Goal: Task Accomplishment & Management: Manage account settings

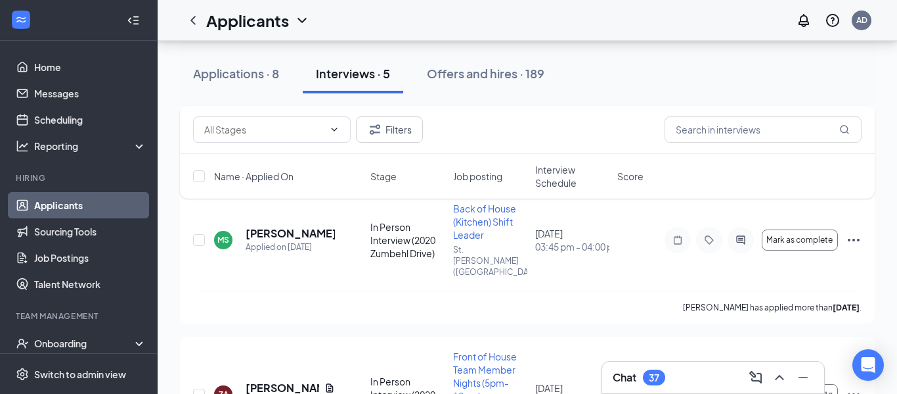
scroll to position [426, 0]
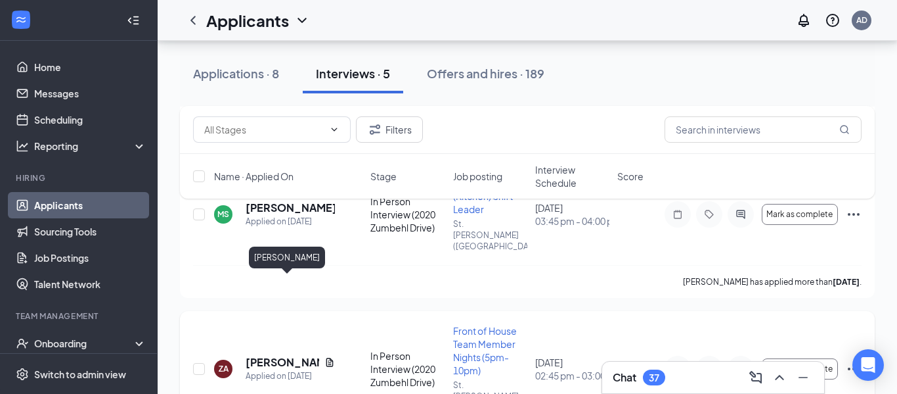
click at [268, 355] on h5 "[PERSON_NAME]" at bounding box center [283, 362] width 74 height 14
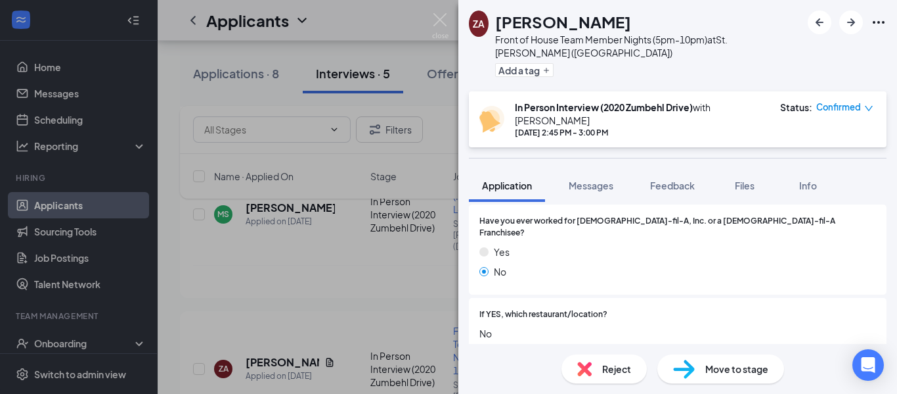
scroll to position [560, 0]
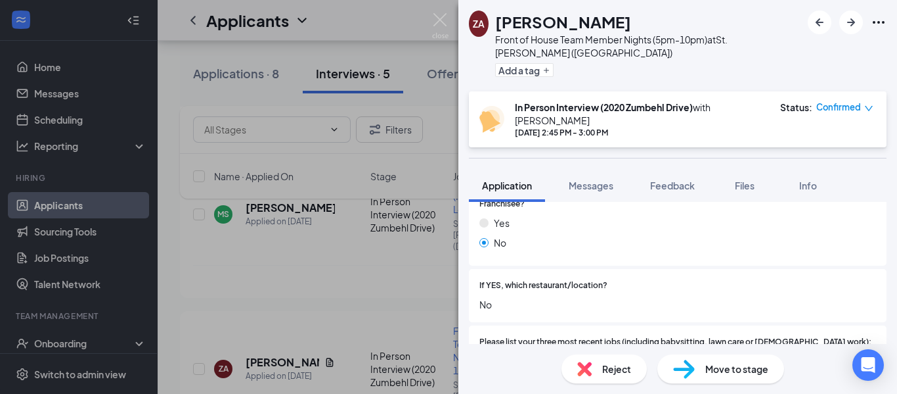
click at [718, 365] on span "Move to stage" at bounding box center [737, 368] width 63 height 14
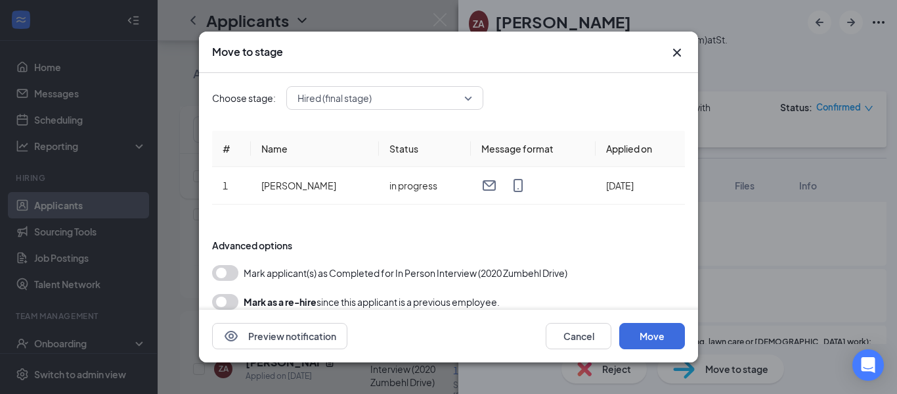
click at [223, 271] on button "button" at bounding box center [225, 273] width 26 height 16
click at [634, 330] on button "Move" at bounding box center [653, 336] width 66 height 26
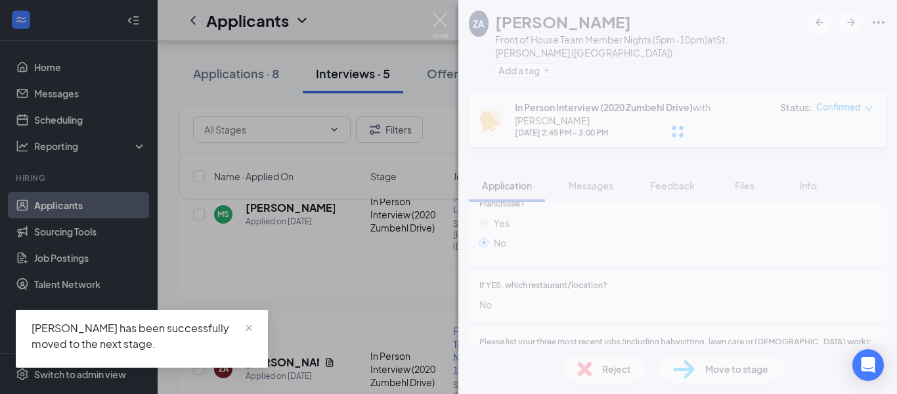
scroll to position [418, 0]
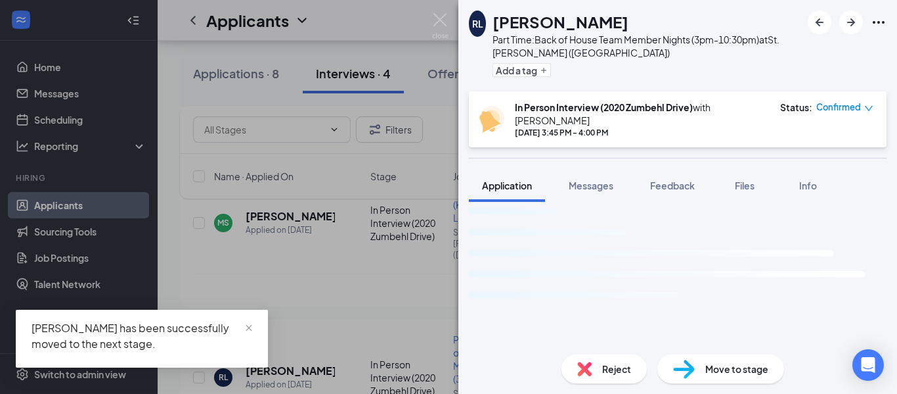
click at [382, 14] on div "[PERSON_NAME] Part Time:Back of House Team Member Nights (3pm-10:30pm) at [GEOG…" at bounding box center [448, 197] width 897 height 394
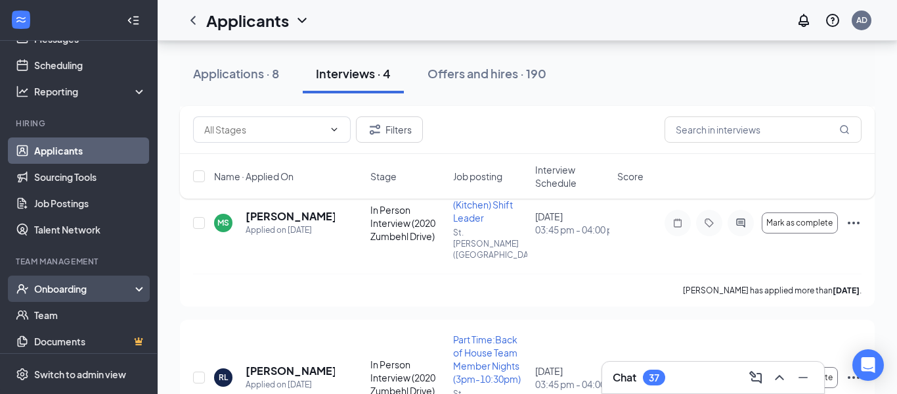
scroll to position [57, 0]
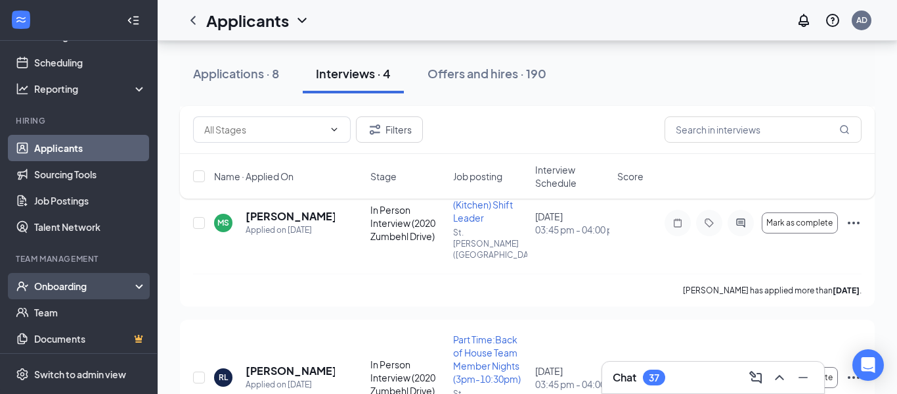
click at [95, 290] on div "Onboarding" at bounding box center [84, 285] width 101 height 13
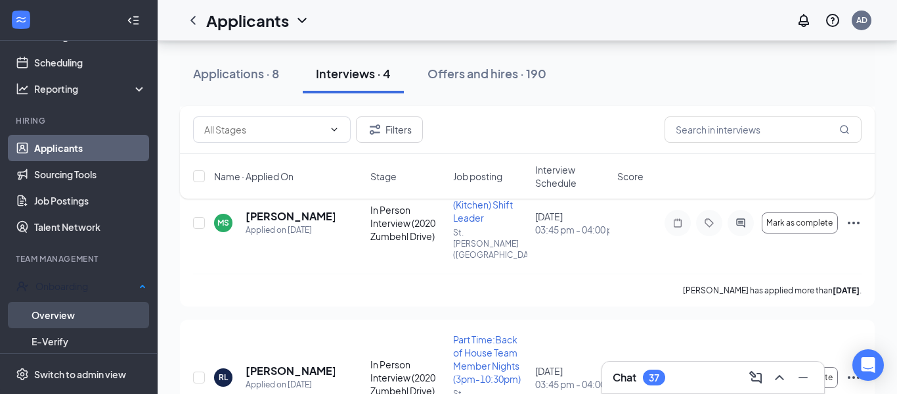
click at [76, 310] on link "Overview" at bounding box center [89, 315] width 115 height 26
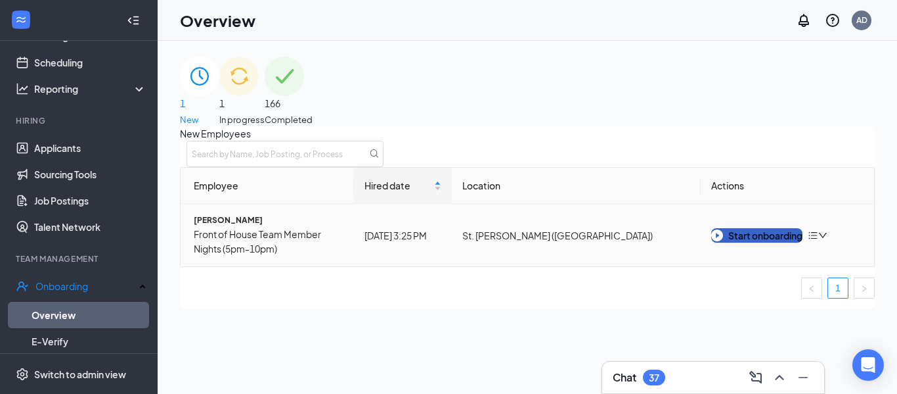
click at [749, 242] on div "Start onboarding" at bounding box center [757, 235] width 91 height 14
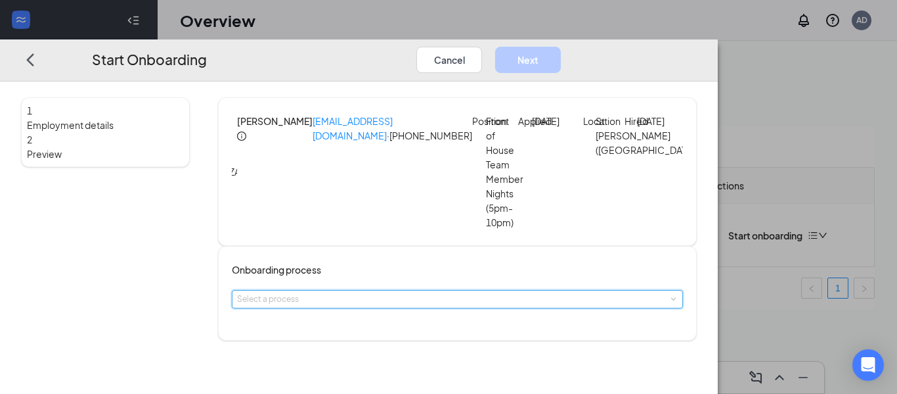
click at [507, 296] on div "Select a process" at bounding box center [457, 299] width 451 height 18
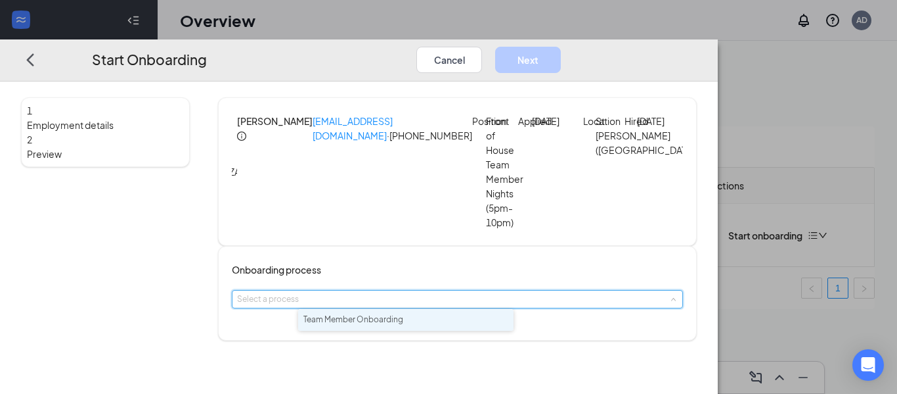
click at [380, 324] on span "Team Member Onboarding" at bounding box center [354, 319] width 100 height 10
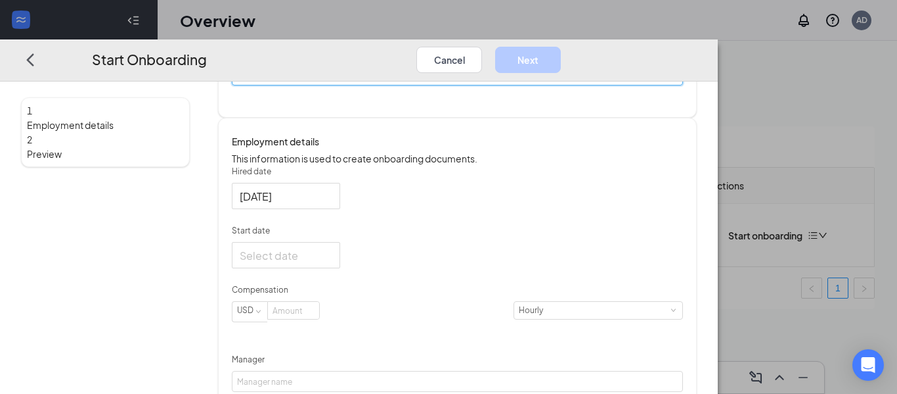
scroll to position [227, 0]
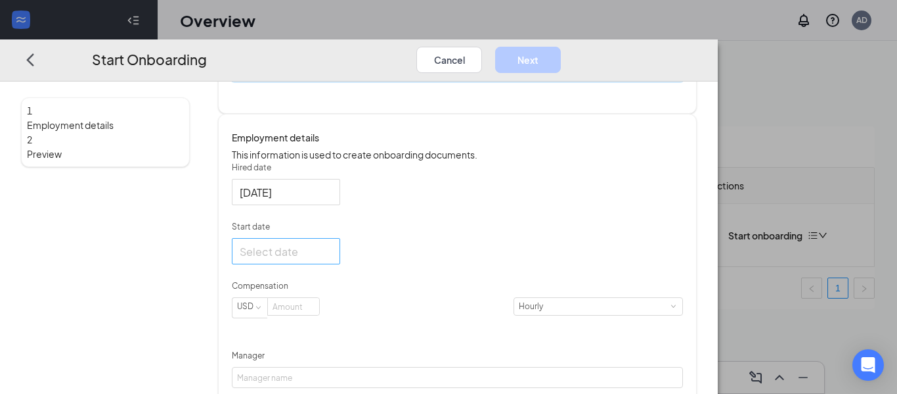
click at [332, 260] on div at bounding box center [286, 251] width 93 height 16
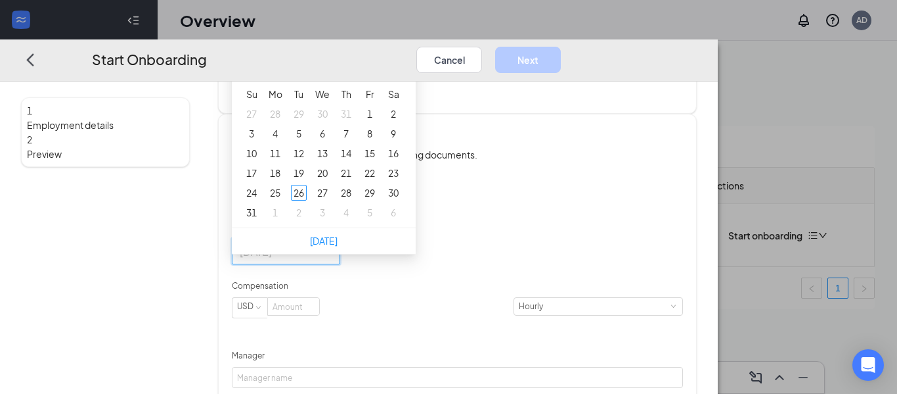
type input "[DATE]"
click at [396, 78] on button "button" at bounding box center [388, 65] width 14 height 26
type input "[DATE]"
click at [283, 141] on div "8" at bounding box center [275, 133] width 16 height 16
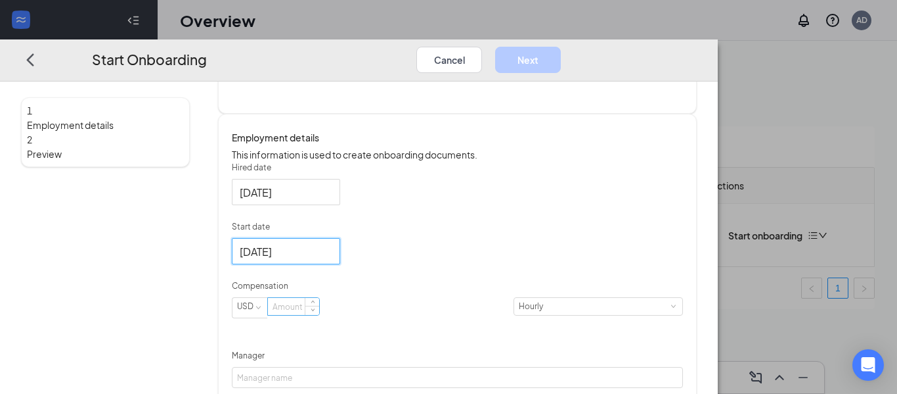
click at [319, 315] on input at bounding box center [293, 306] width 51 height 17
type input "16"
click at [441, 294] on form "Hired date [DATE] Start date [DATE] [DATE] Su Mo Tu We Th Fr Sa 31 1 2 3 4 5 6 …" at bounding box center [457, 362] width 451 height 401
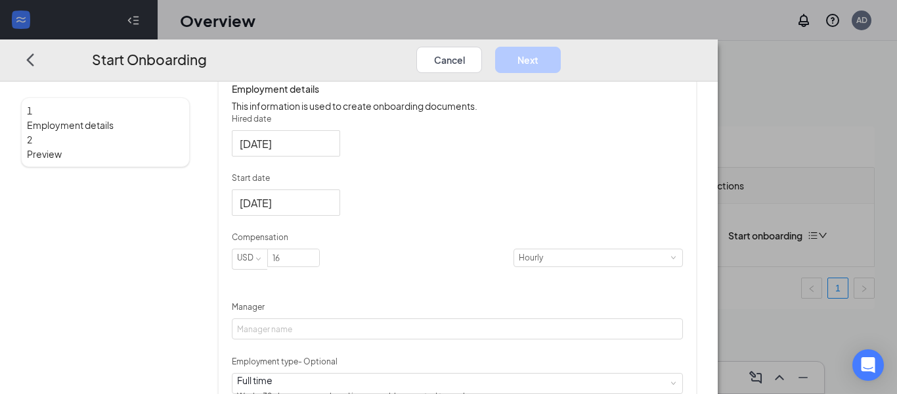
scroll to position [280, 0]
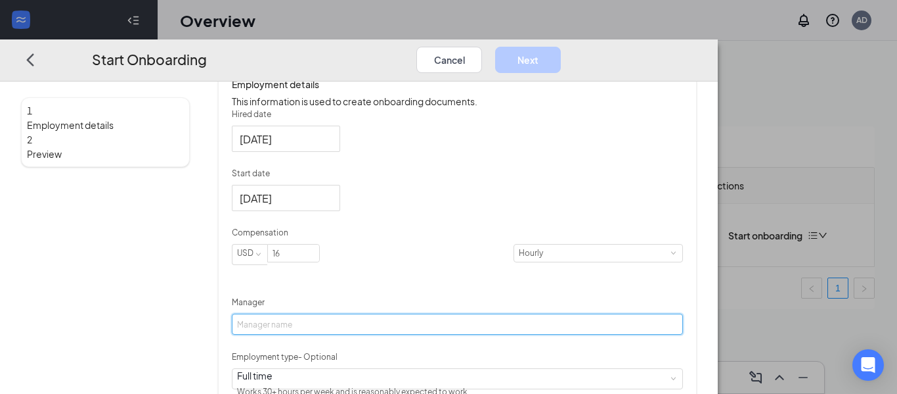
click at [461, 334] on input "Manager" at bounding box center [457, 323] width 451 height 21
type input "[PERSON_NAME]"
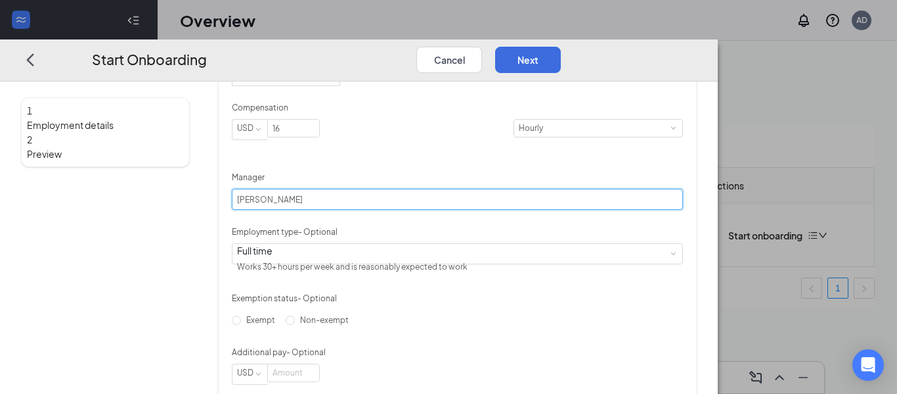
scroll to position [407, 0]
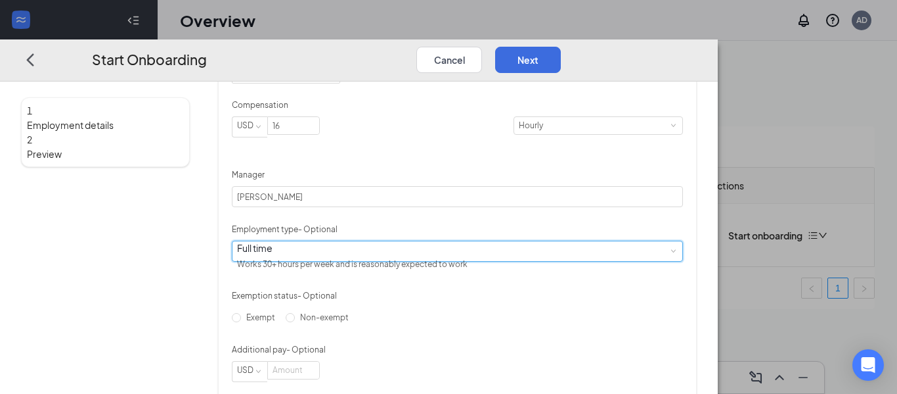
click at [670, 254] on span at bounding box center [673, 251] width 6 height 6
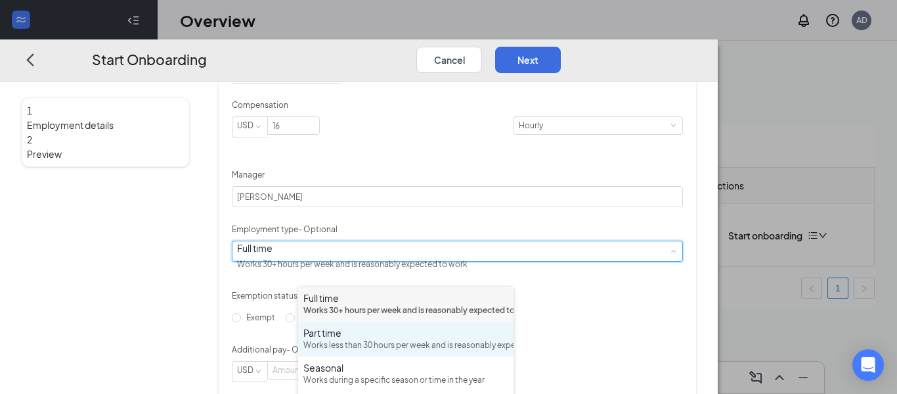
click at [373, 352] on div "Works less than 30 hours per week and is reasonably expected to work" at bounding box center [406, 345] width 205 height 12
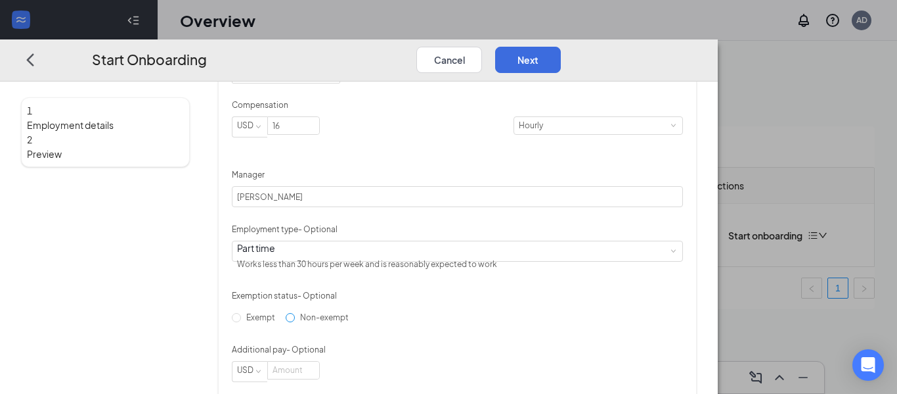
click at [295, 322] on input "Non-exempt" at bounding box center [290, 317] width 9 height 9
radio input "true"
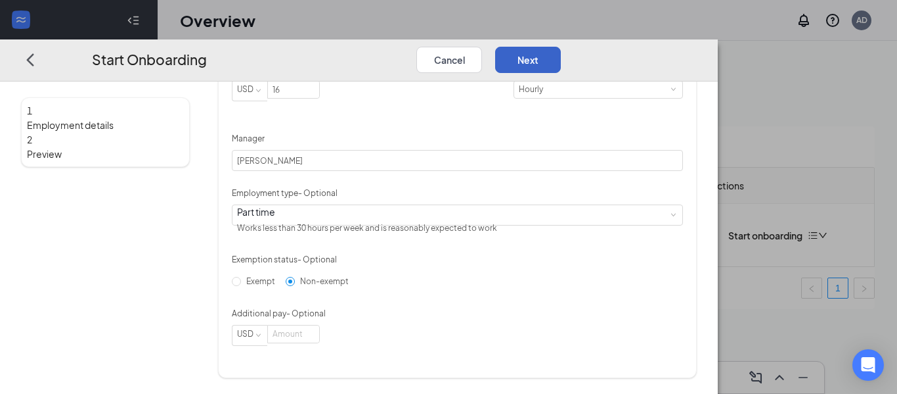
click at [561, 46] on button "Next" at bounding box center [528, 59] width 66 height 26
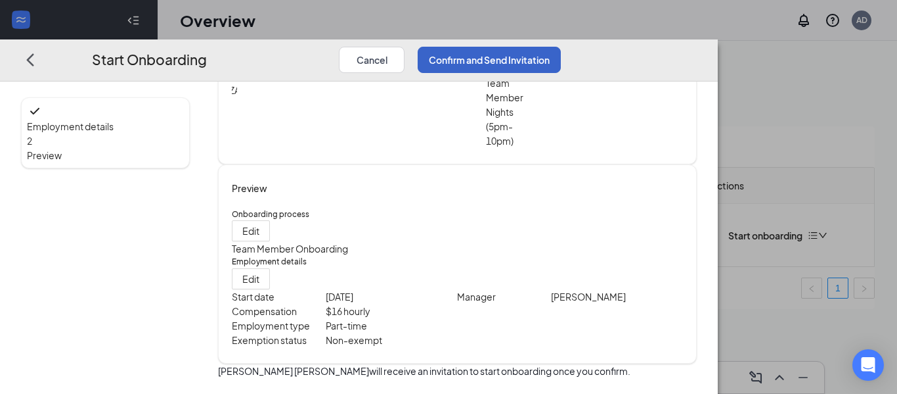
click at [561, 46] on button "Confirm and Send Invitation" at bounding box center [489, 59] width 143 height 26
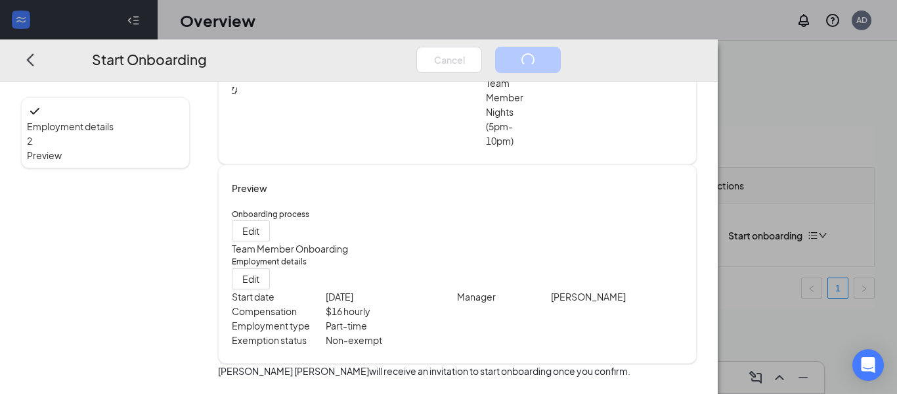
scroll to position [0, 0]
